Goal: Transaction & Acquisition: Download file/media

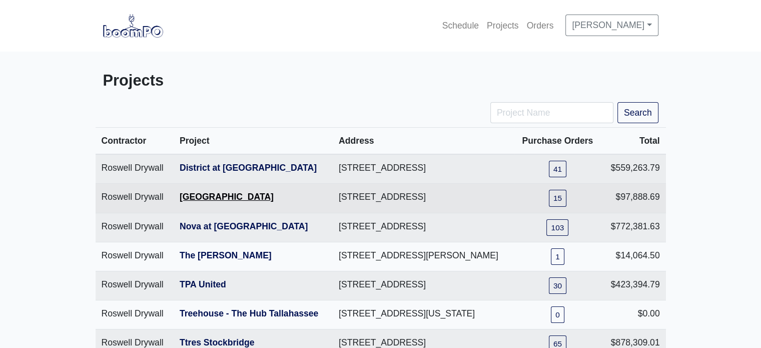
click at [230, 202] on link "[GEOGRAPHIC_DATA]" at bounding box center [227, 197] width 94 height 10
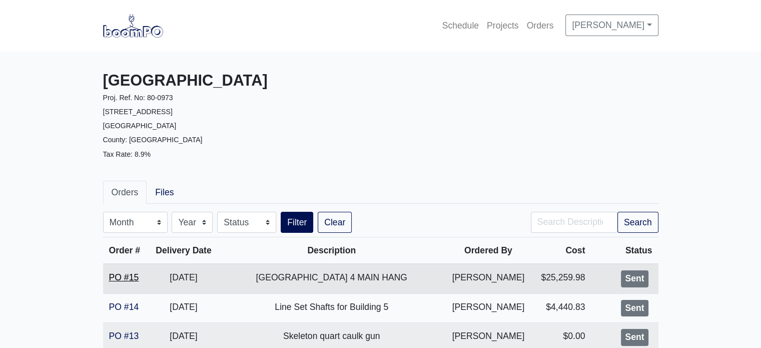
click at [126, 278] on link "PO #15" at bounding box center [124, 277] width 30 height 10
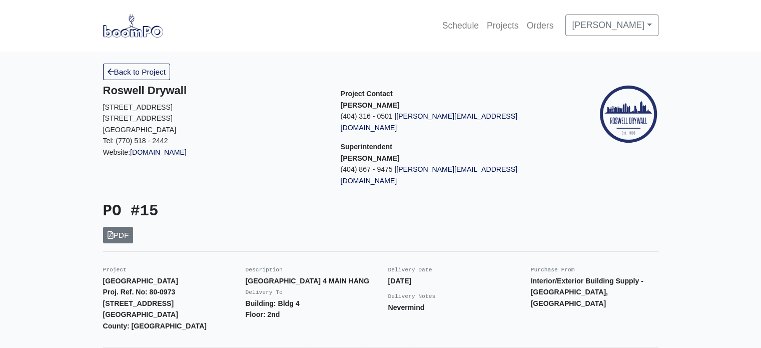
drag, startPoint x: 761, startPoint y: 45, endPoint x: 766, endPoint y: 77, distance: 32.5
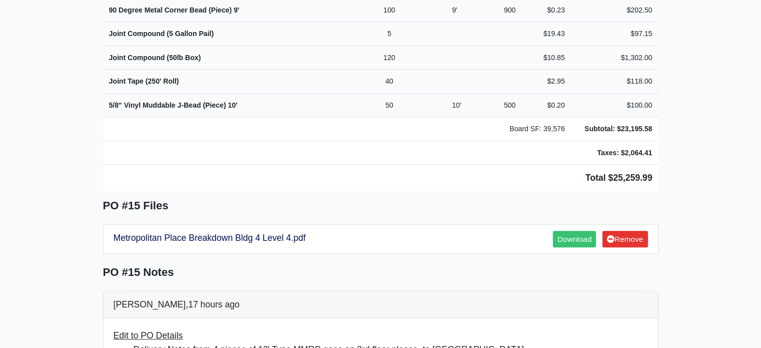
scroll to position [721, 0]
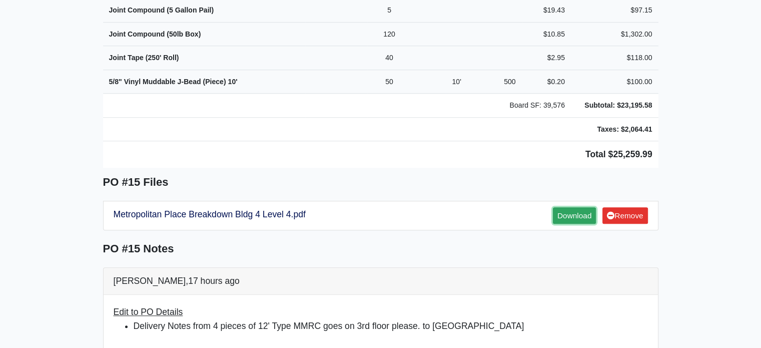
click at [574, 207] on link "Download" at bounding box center [574, 215] width 43 height 17
